Goal: Find contact information: Find contact information

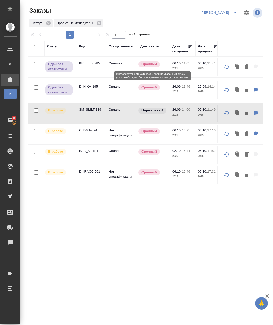
click at [144, 87] on p "Срочный" at bounding box center [148, 87] width 15 height 5
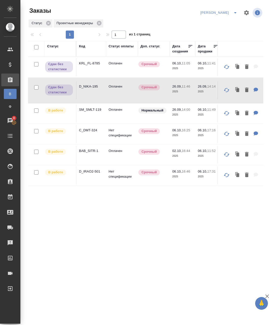
click at [191, 87] on span "26.09, 11:46" at bounding box center [182, 86] width 20 height 5
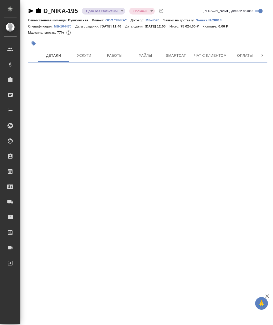
select select "RU"
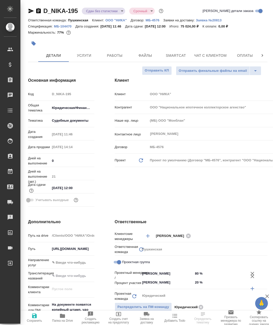
type textarea "x"
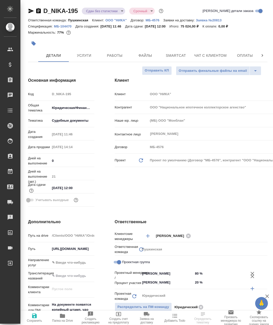
type textarea "x"
click at [66, 318] on span "Папка на Drive" at bounding box center [62, 318] width 22 height 10
type textarea "x"
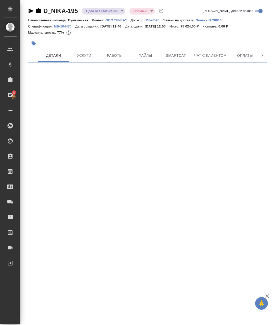
select select "RU"
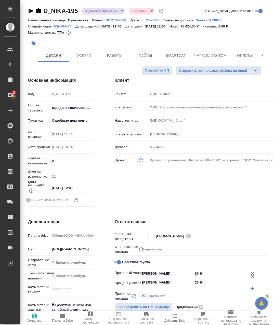
type textarea "x"
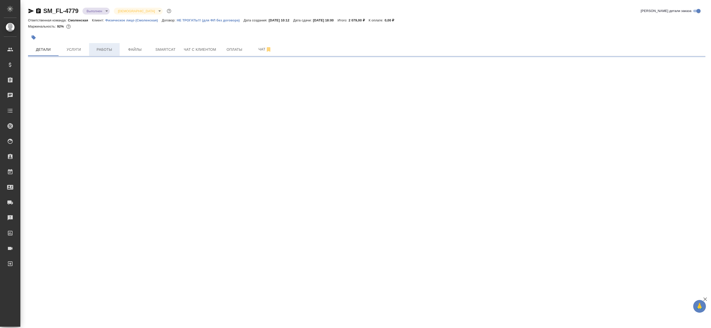
select select "RU"
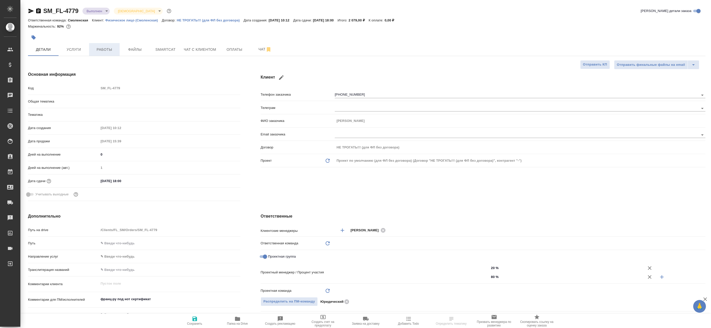
type textarea "x"
type input "Юридический"
click at [112, 49] on span "Работы" at bounding box center [104, 49] width 24 height 6
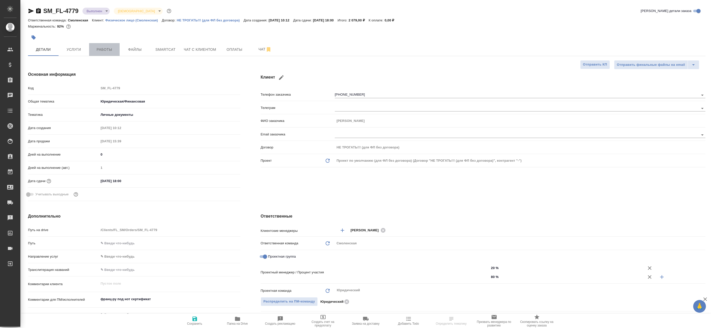
type input "[PERSON_NAME]"
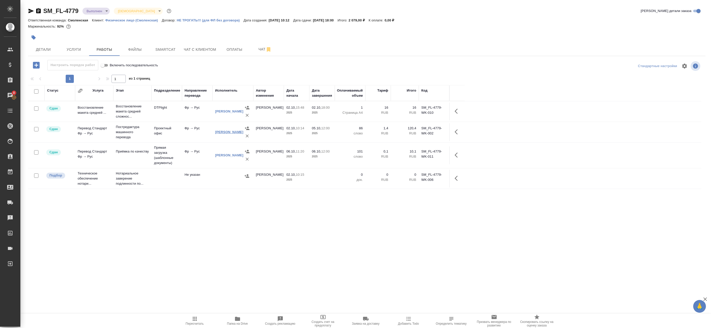
click at [223, 132] on link "Колодочкина Екатерина Владимировна" at bounding box center [229, 132] width 28 height 4
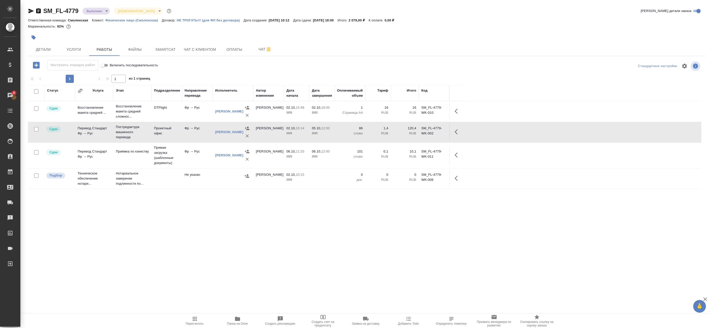
click at [37, 10] on icon "button" at bounding box center [38, 10] width 5 height 5
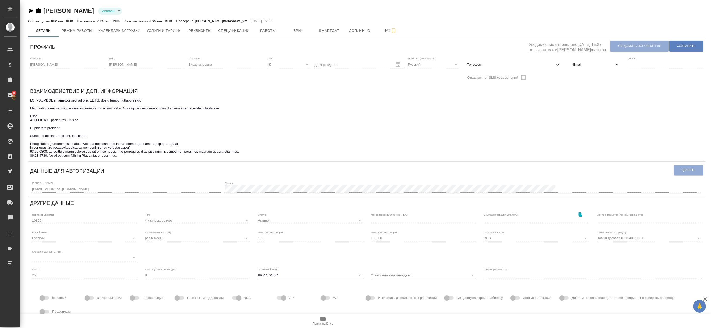
click at [580, 63] on span "Email" at bounding box center [593, 64] width 41 height 5
